Goal: Transaction & Acquisition: Purchase product/service

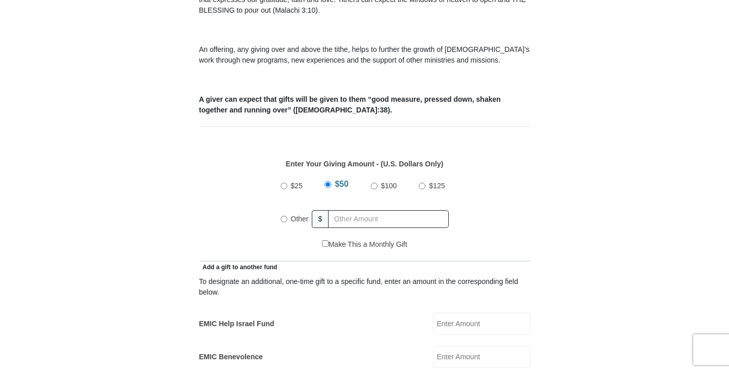
scroll to position [350, 0]
click at [373, 183] on input "$100" at bounding box center [374, 186] width 7 height 7
radio input "true"
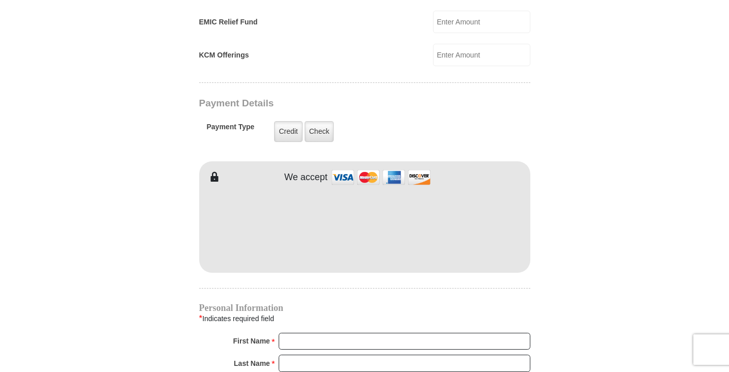
scroll to position [761, 0]
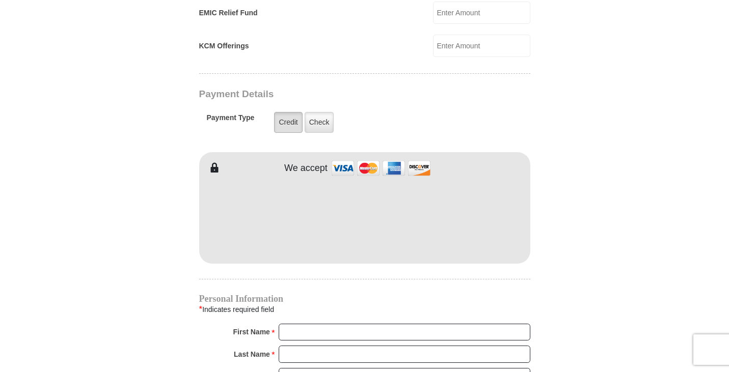
click at [291, 112] on label "Credit" at bounding box center [288, 122] width 28 height 21
click at [0, 0] on input "Credit" at bounding box center [0, 0] width 0 height 0
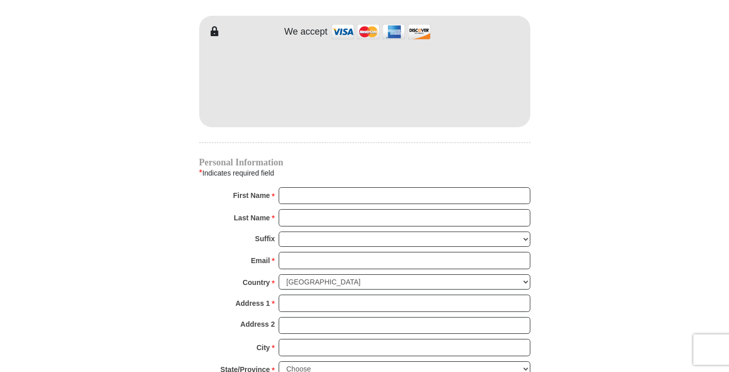
scroll to position [905, 0]
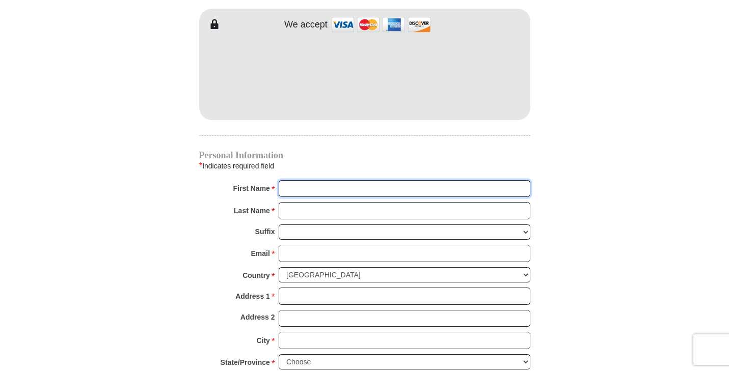
click at [314, 180] on input "First Name *" at bounding box center [405, 188] width 252 height 17
type input "Kelly"
click at [318, 202] on input "Last Name *" at bounding box center [405, 210] width 252 height 17
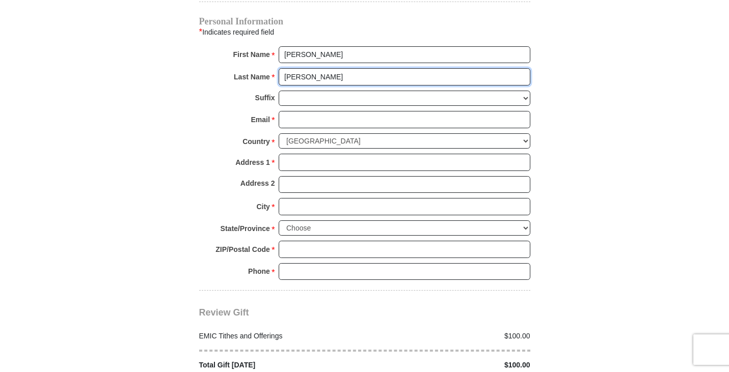
scroll to position [1039, 0]
type input "Mease"
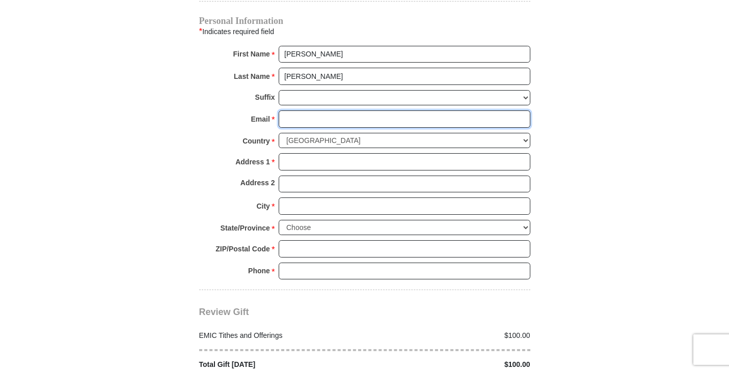
click at [319, 110] on input "Email *" at bounding box center [405, 118] width 252 height 17
type input "kellymease9701@gmail.com"
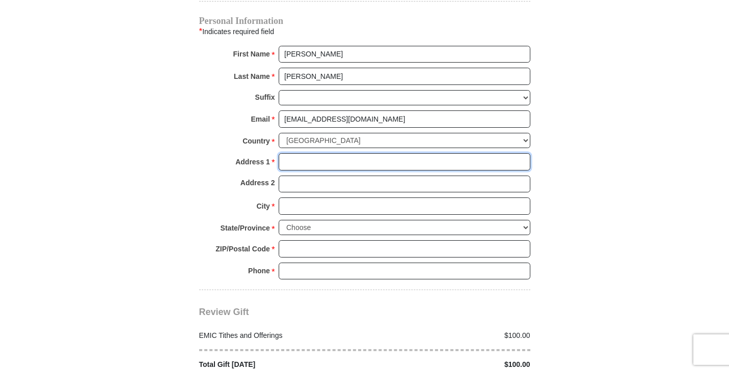
click at [312, 154] on input "Address 1 *" at bounding box center [405, 161] width 252 height 17
type input "2981 Musket Ct"
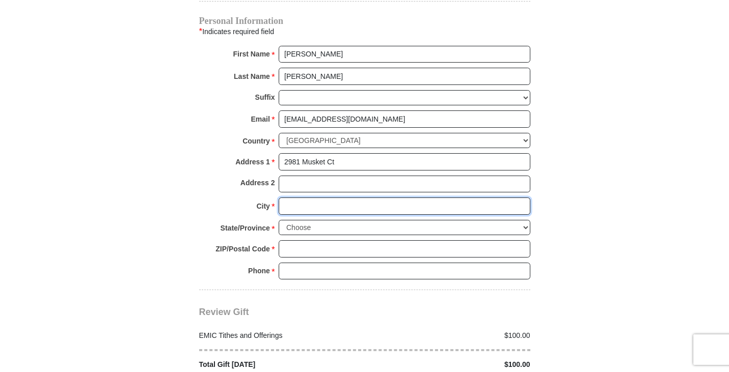
click at [301, 198] on input "City *" at bounding box center [405, 206] width 252 height 17
type input "Kutztown"
click at [307, 220] on select "Choose Alabama Alaska American Samoa Arizona Arkansas Armed Forces Americas Arm…" at bounding box center [405, 228] width 252 height 16
select select "PA"
click at [279, 220] on select "Choose Alabama Alaska American Samoa Arizona Arkansas Armed Forces Americas Arm…" at bounding box center [405, 228] width 252 height 16
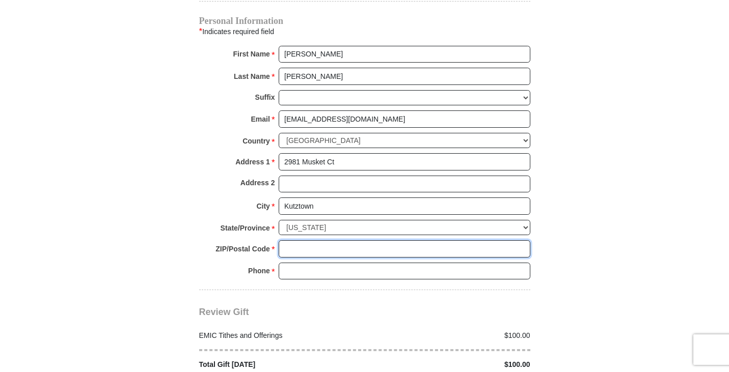
click at [316, 240] on input "ZIP/Postal Code *" at bounding box center [405, 248] width 252 height 17
type input "19530"
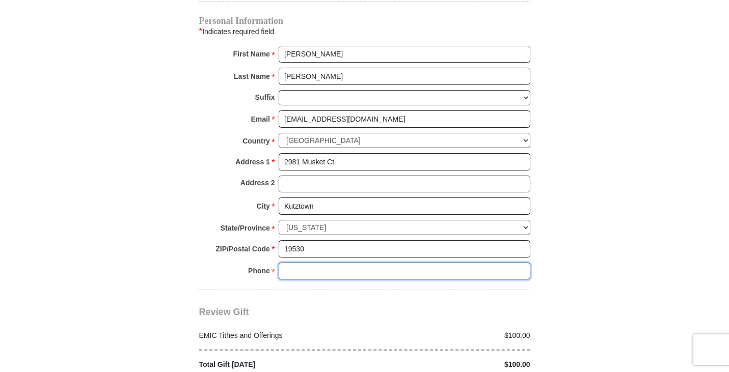
click at [315, 267] on input "Phone * *" at bounding box center [405, 271] width 252 height 17
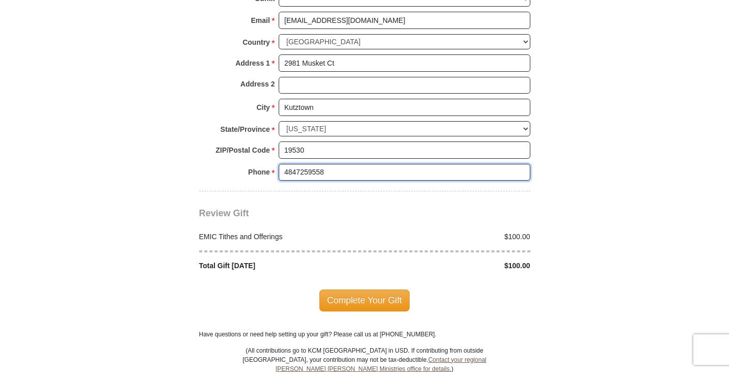
scroll to position [1144, 0]
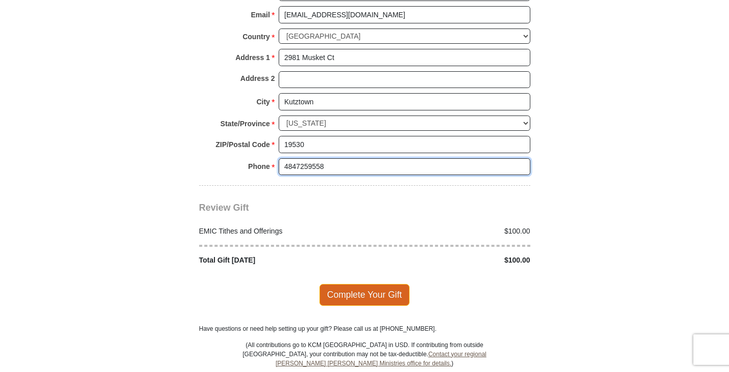
type input "4847259558"
click at [390, 284] on span "Complete Your Gift" at bounding box center [364, 294] width 90 height 21
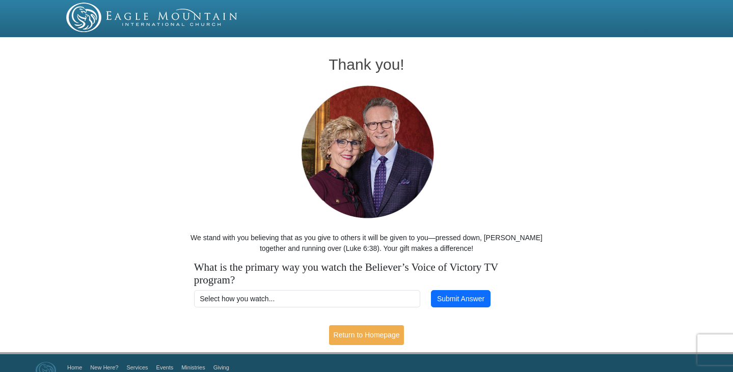
scroll to position [19, 0]
